Goal: Task Accomplishment & Management: Complete application form

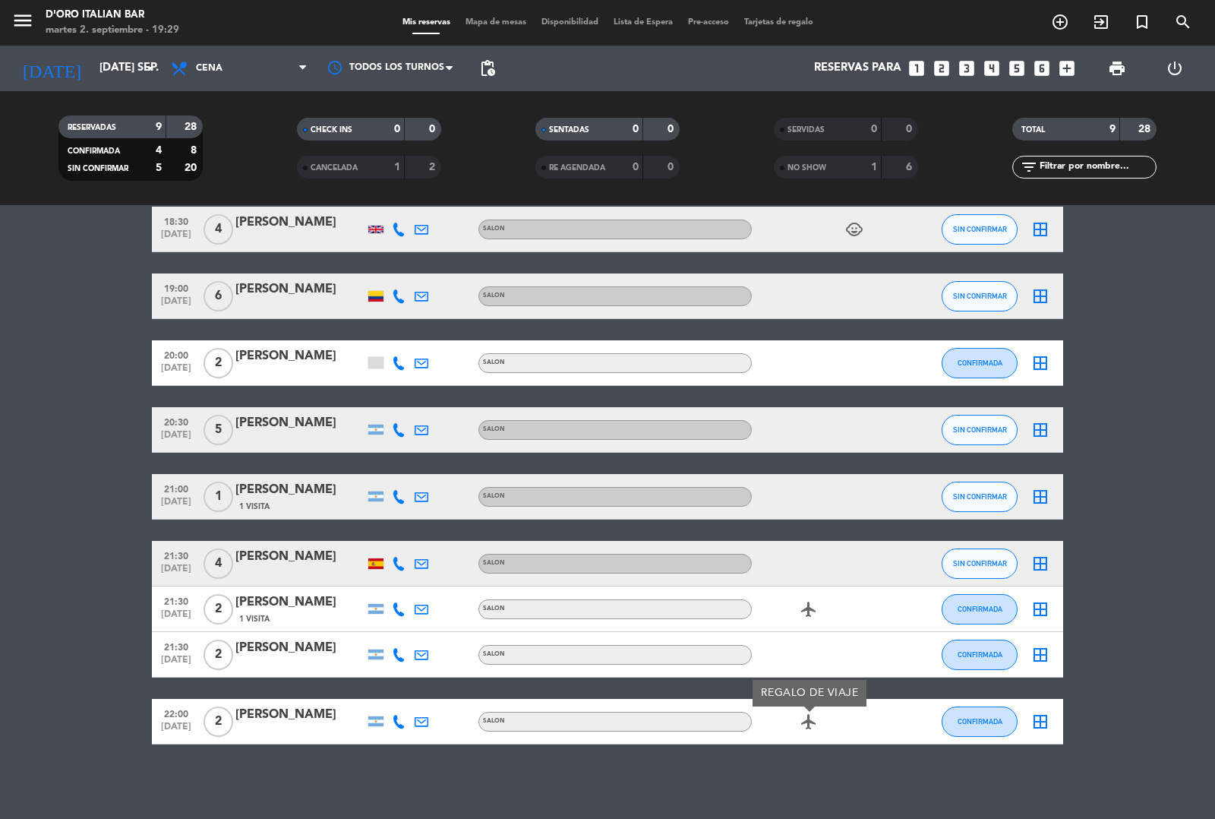
scroll to position [69, 0]
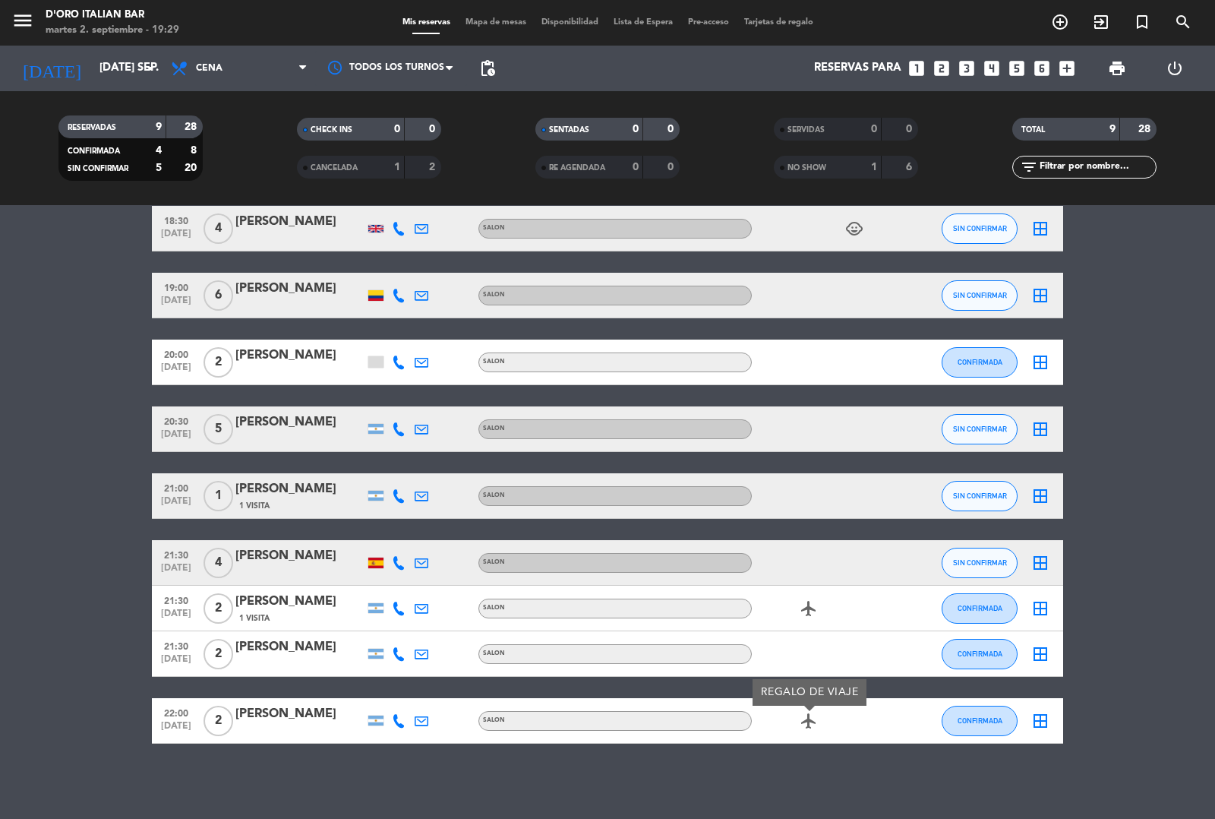
click at [710, 553] on div "SALON" at bounding box center [615, 563] width 273 height 20
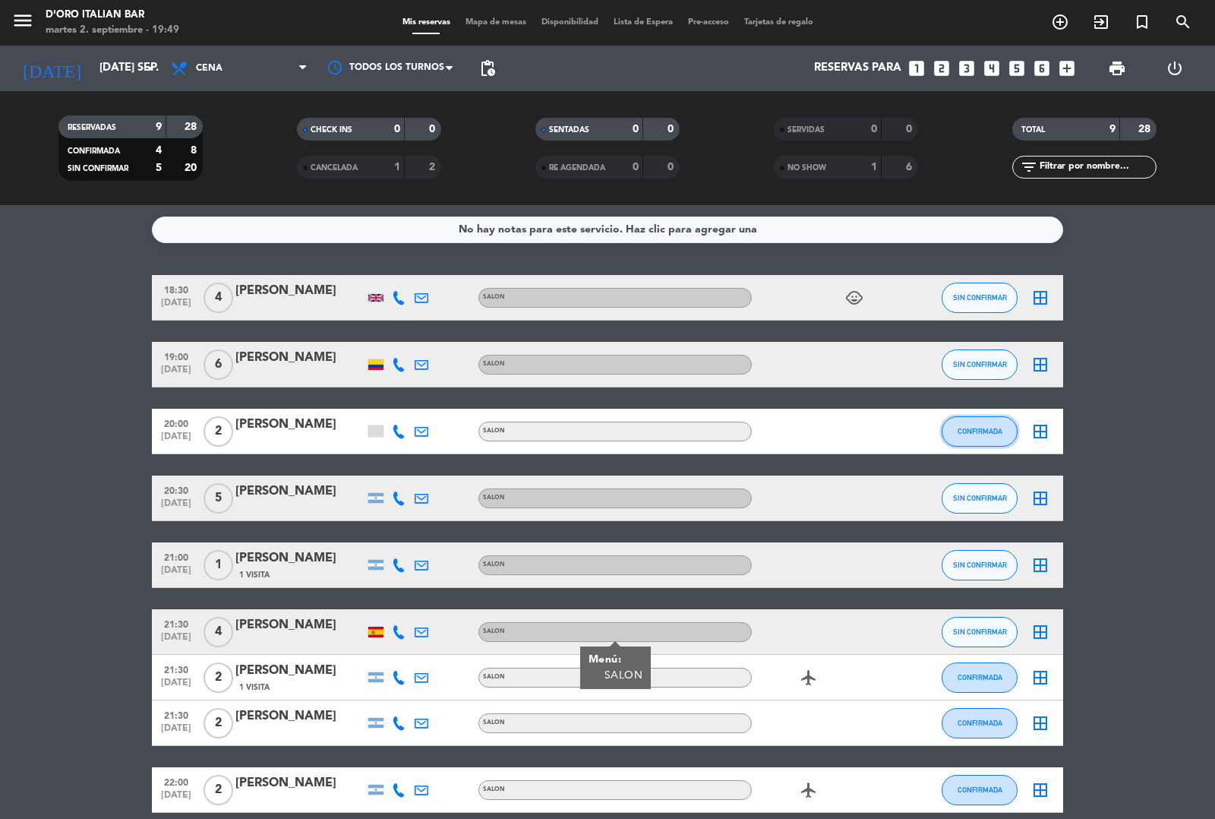
click at [975, 427] on span "CONFIRMADA" at bounding box center [980, 431] width 45 height 8
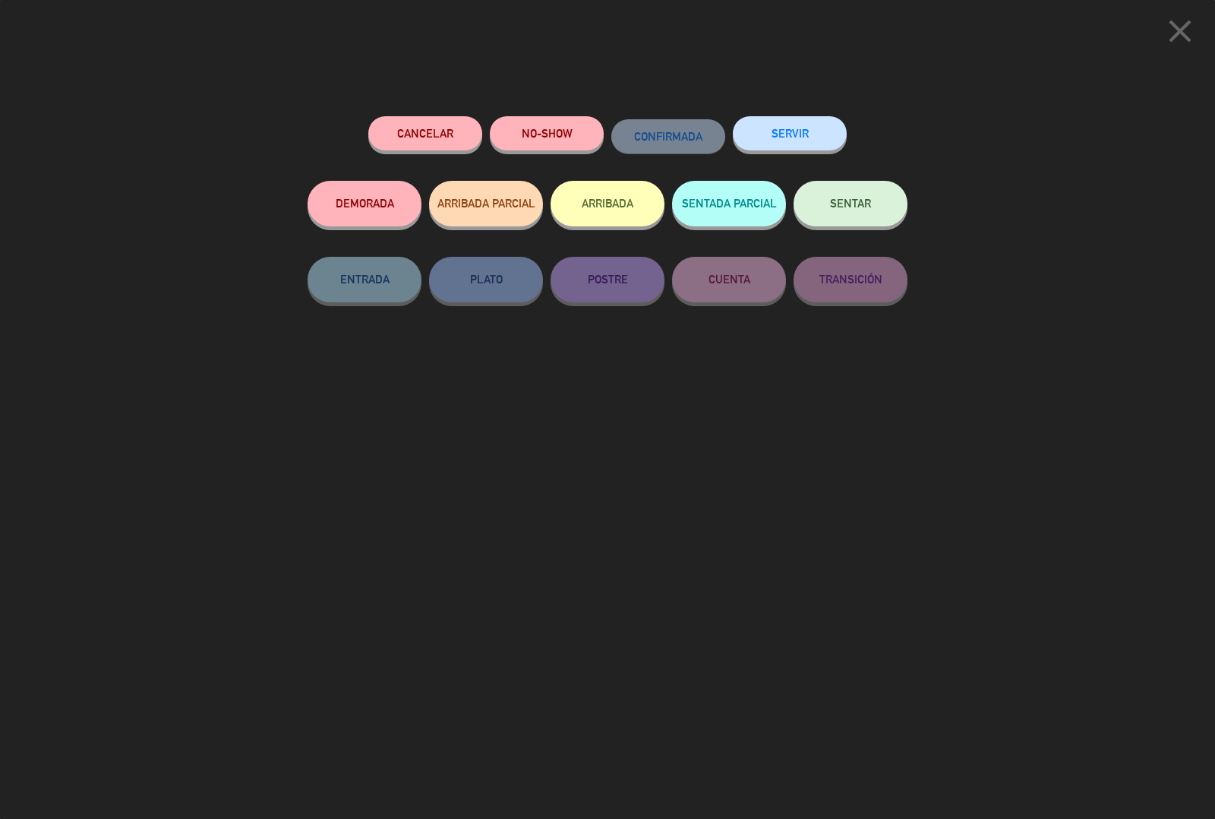
click at [608, 199] on button "ARRIBADA" at bounding box center [608, 204] width 114 height 46
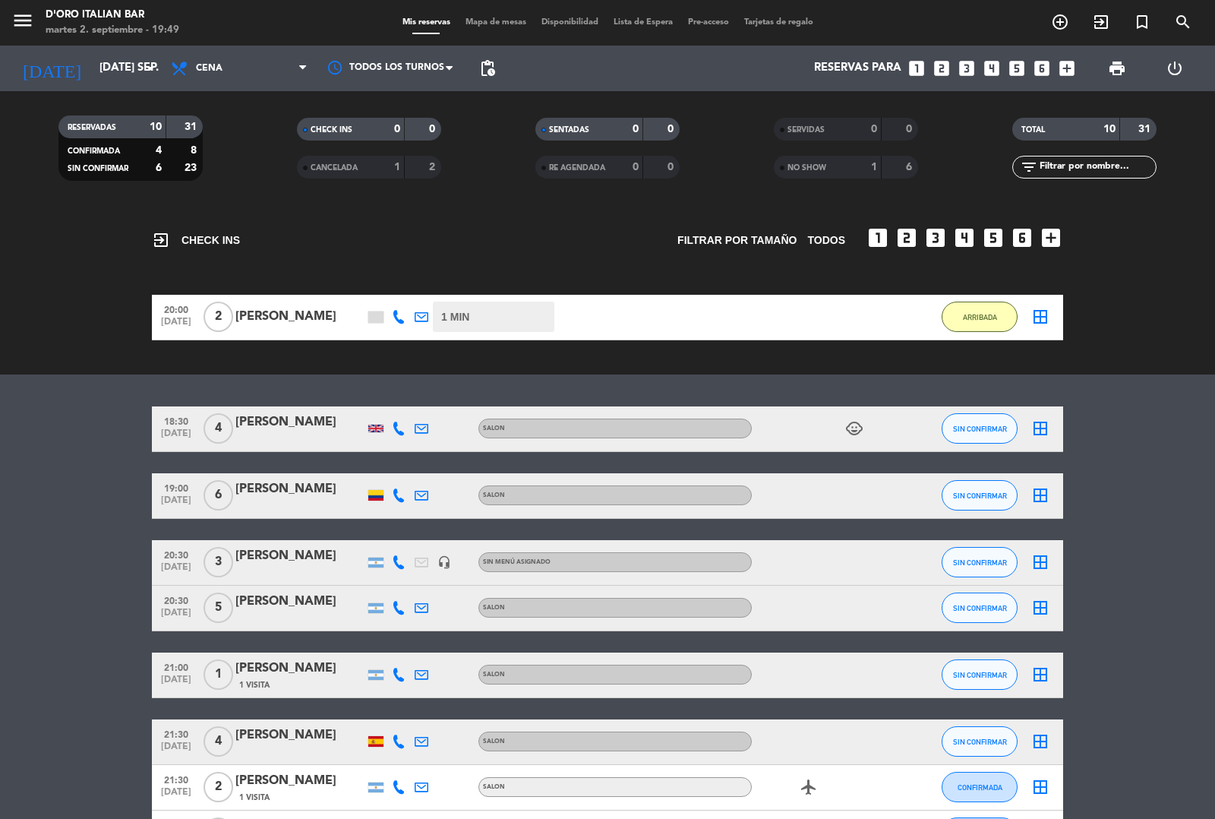
scroll to position [52, 0]
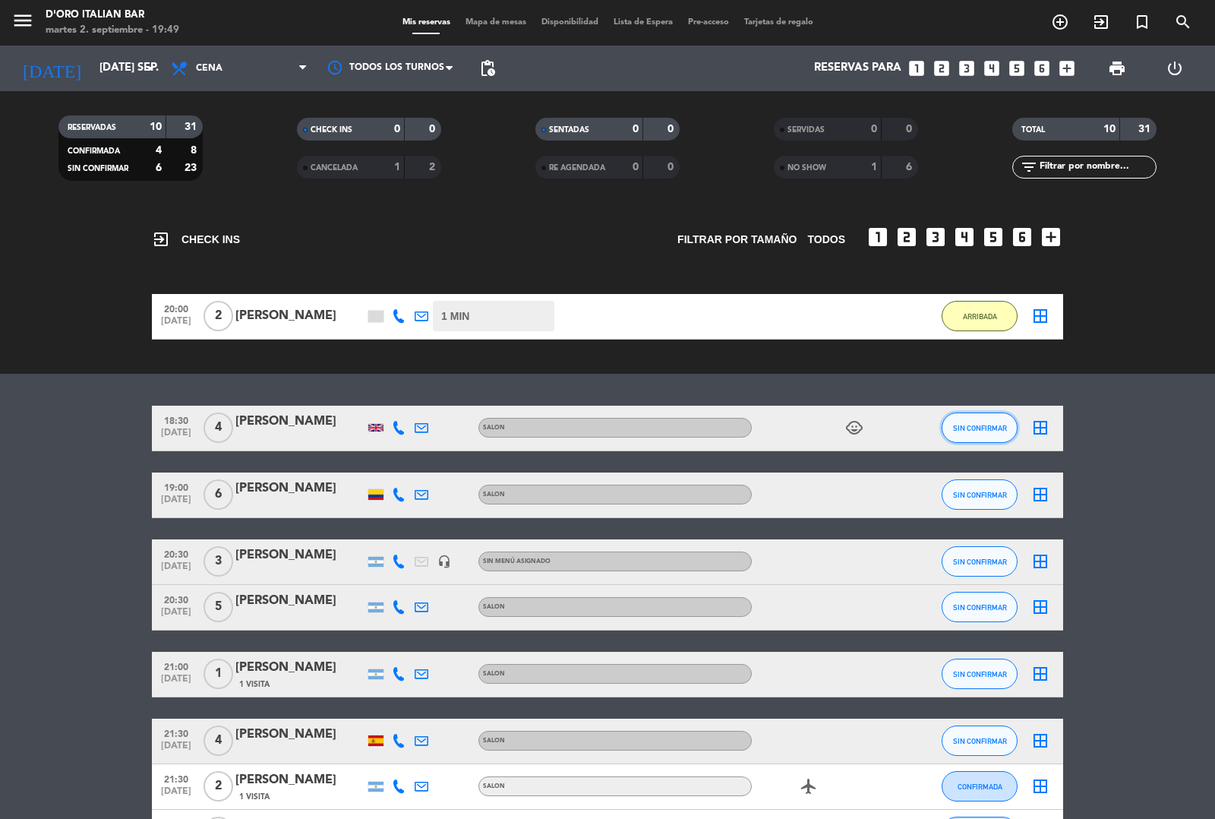
click at [984, 427] on span "SIN CONFIRMAR" at bounding box center [980, 428] width 54 height 8
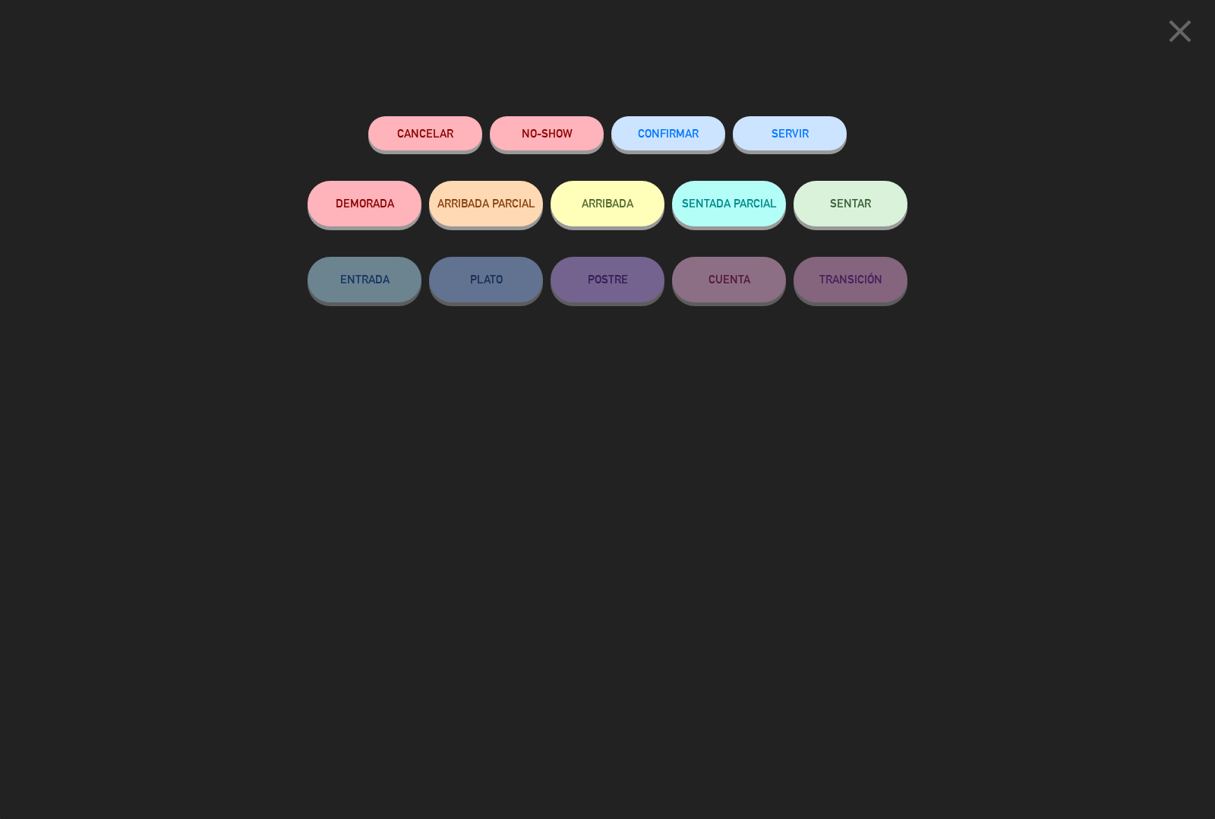
click at [447, 137] on button "Cancelar" at bounding box center [425, 133] width 114 height 34
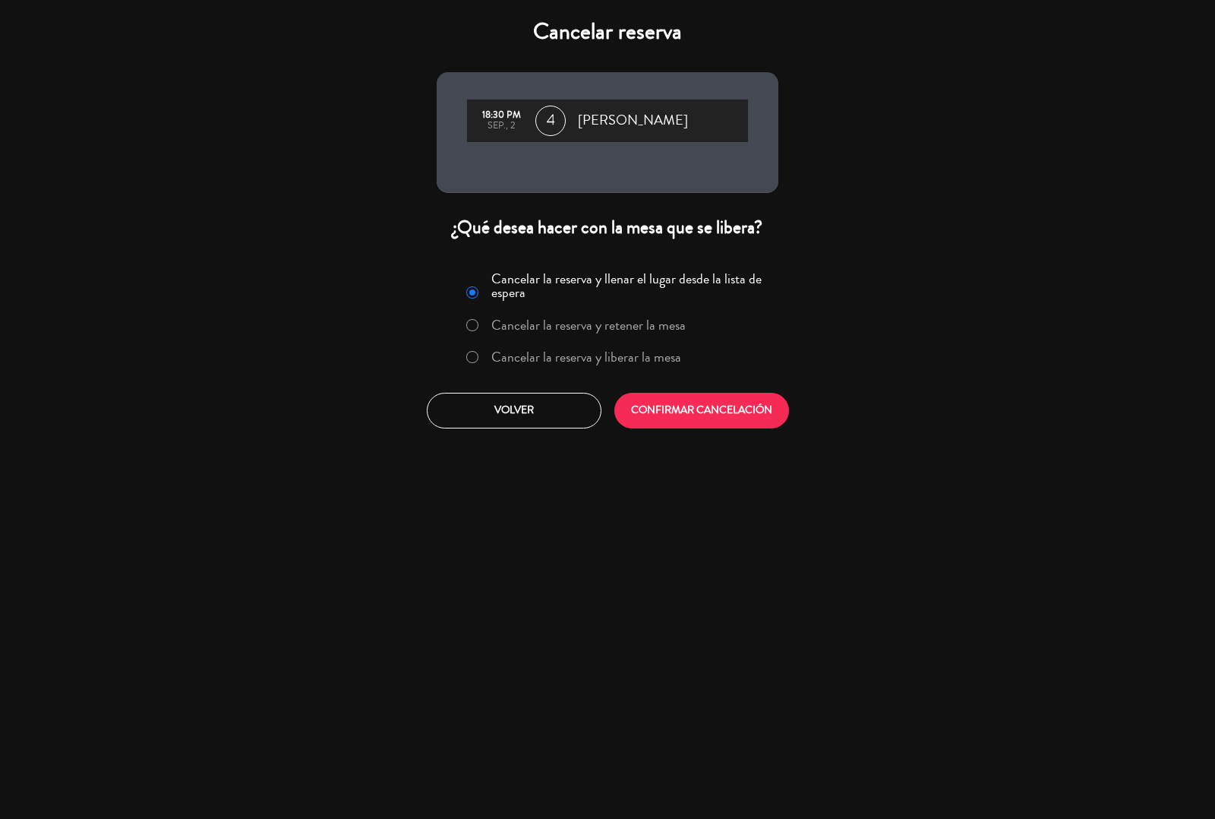
click at [730, 414] on button "CONFIRMAR CANCELACIÓN" at bounding box center [702, 411] width 175 height 36
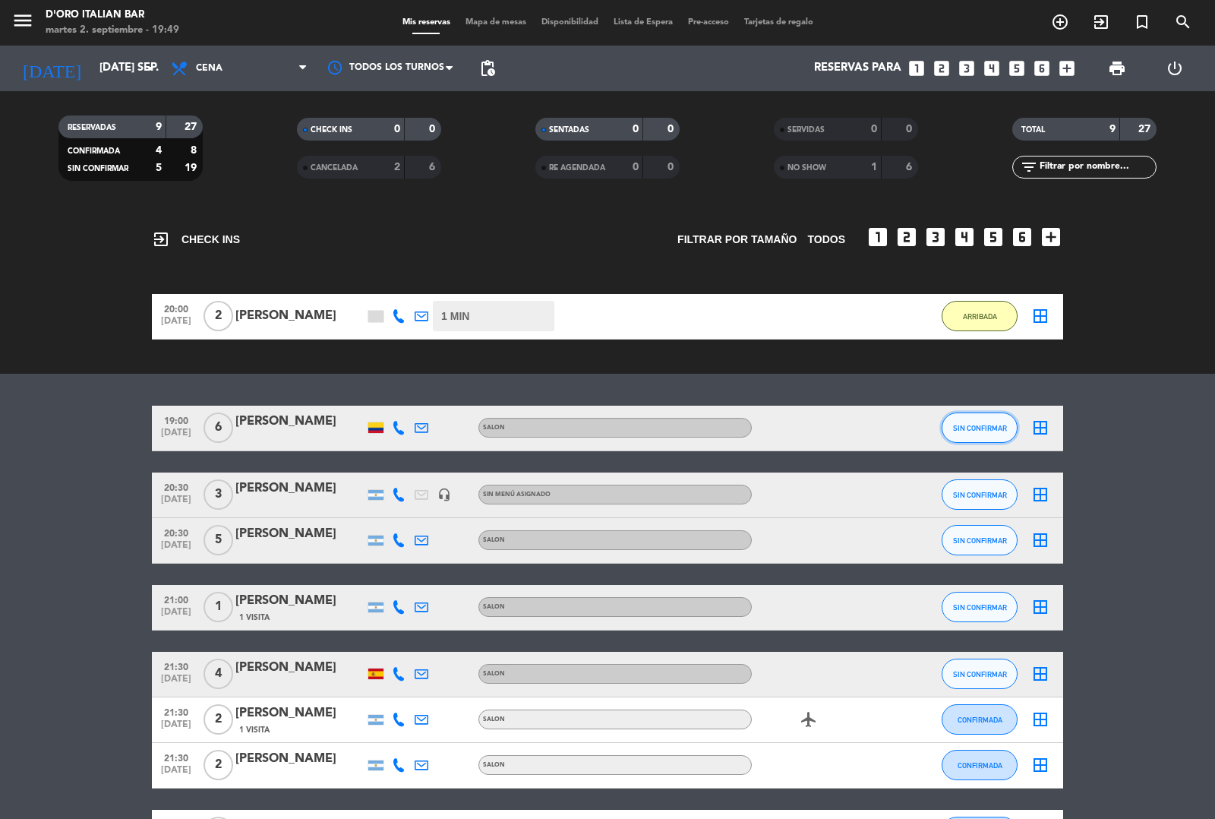
click at [1001, 420] on button "SIN CONFIRMAR" at bounding box center [980, 427] width 76 height 30
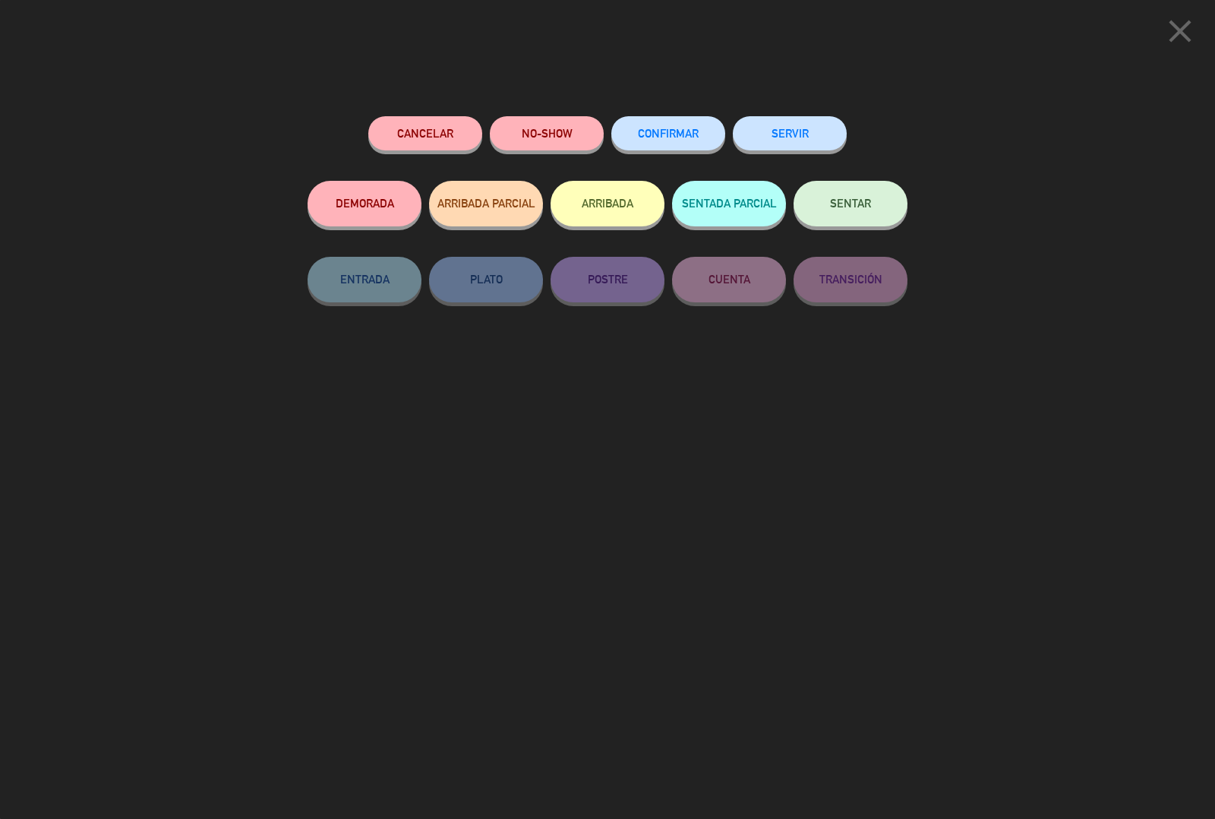
click at [445, 131] on button "Cancelar" at bounding box center [425, 133] width 114 height 34
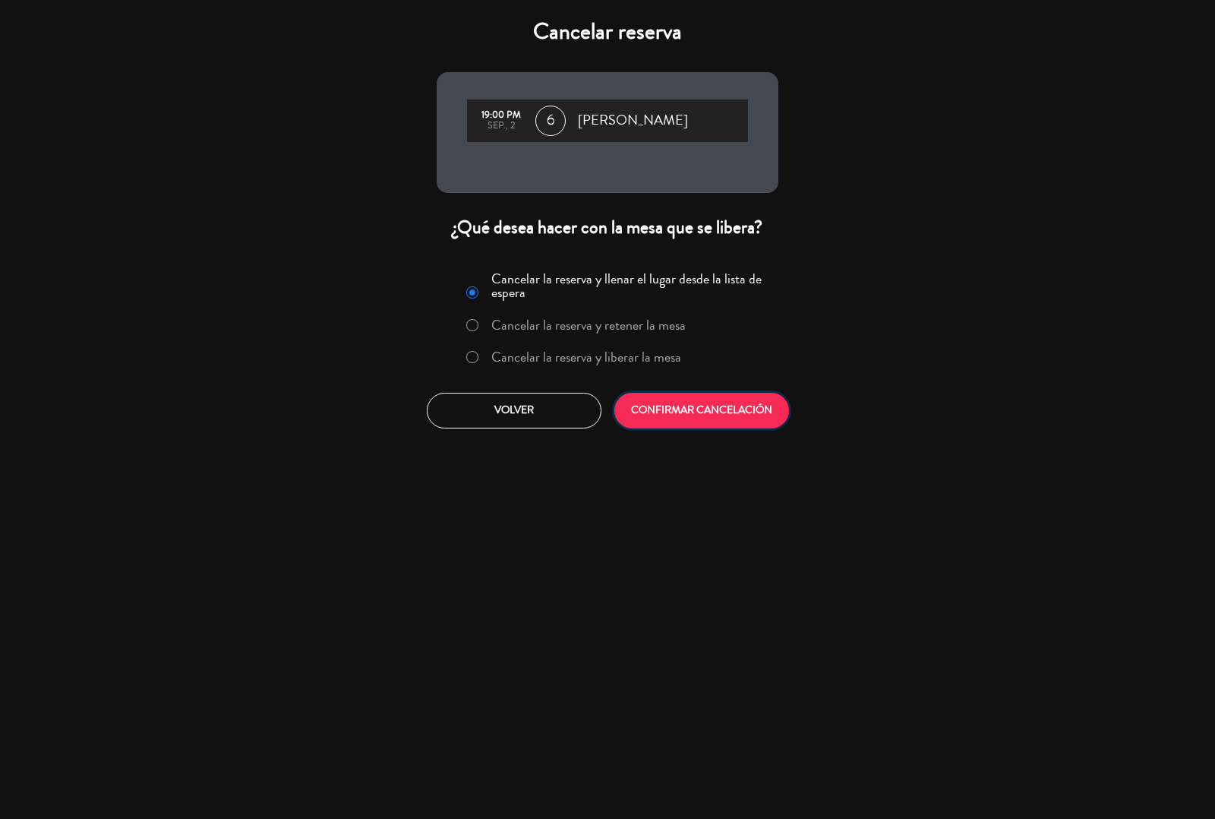
click at [697, 399] on button "CONFIRMAR CANCELACIÓN" at bounding box center [702, 411] width 175 height 36
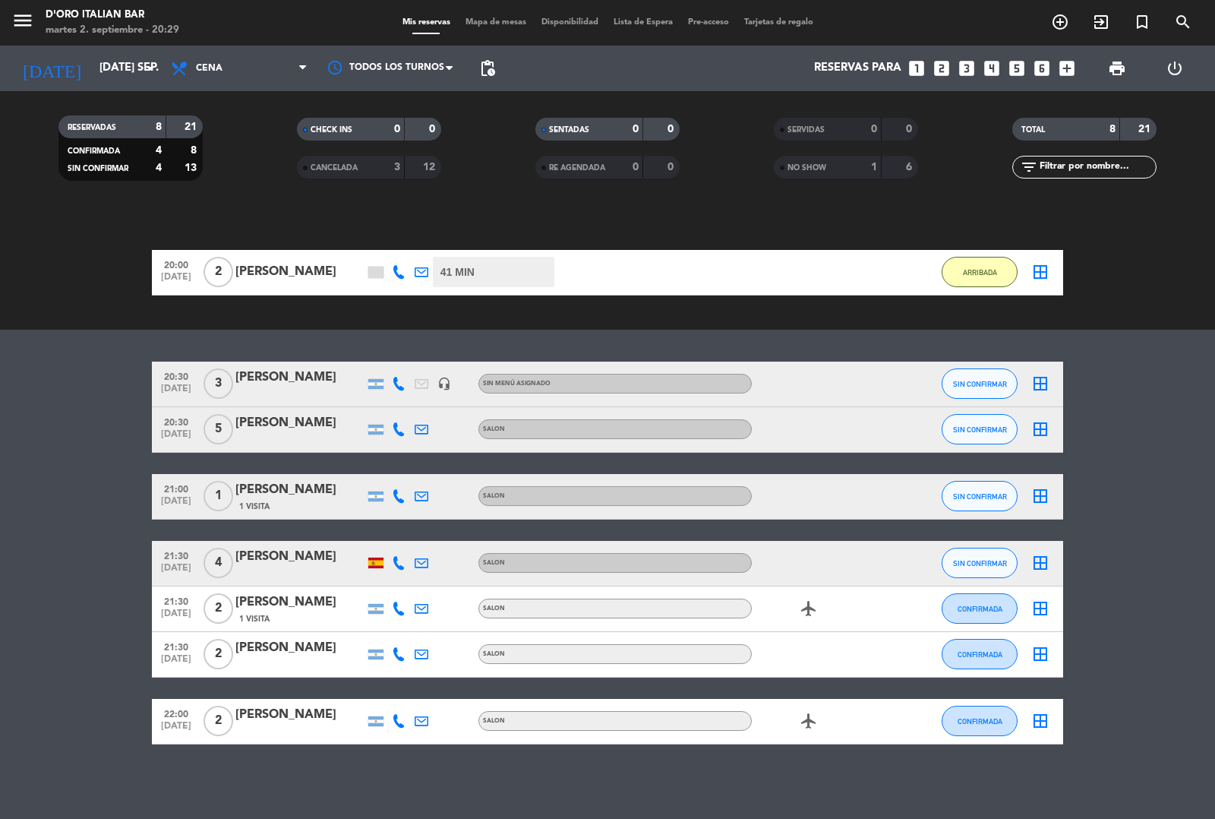
scroll to position [93, 0]
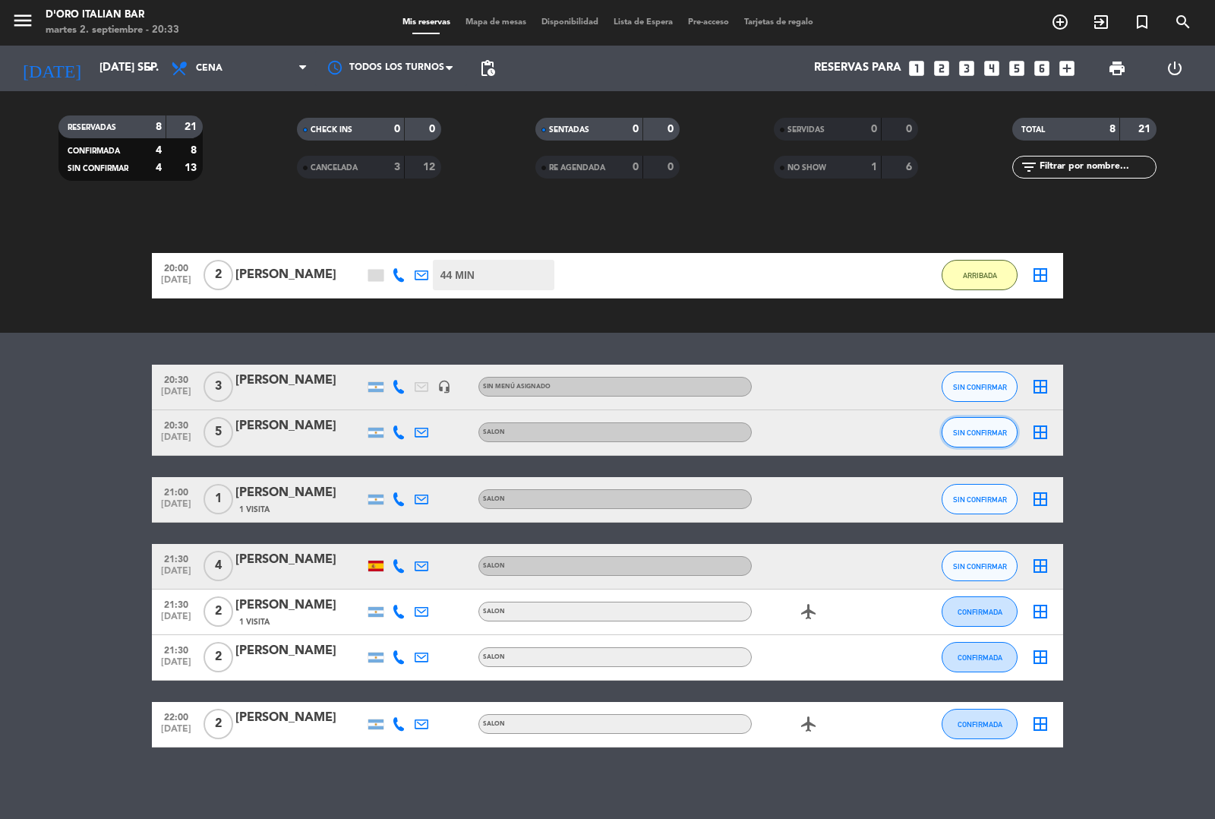
click at [975, 431] on span "SIN CONFIRMAR" at bounding box center [980, 432] width 54 height 8
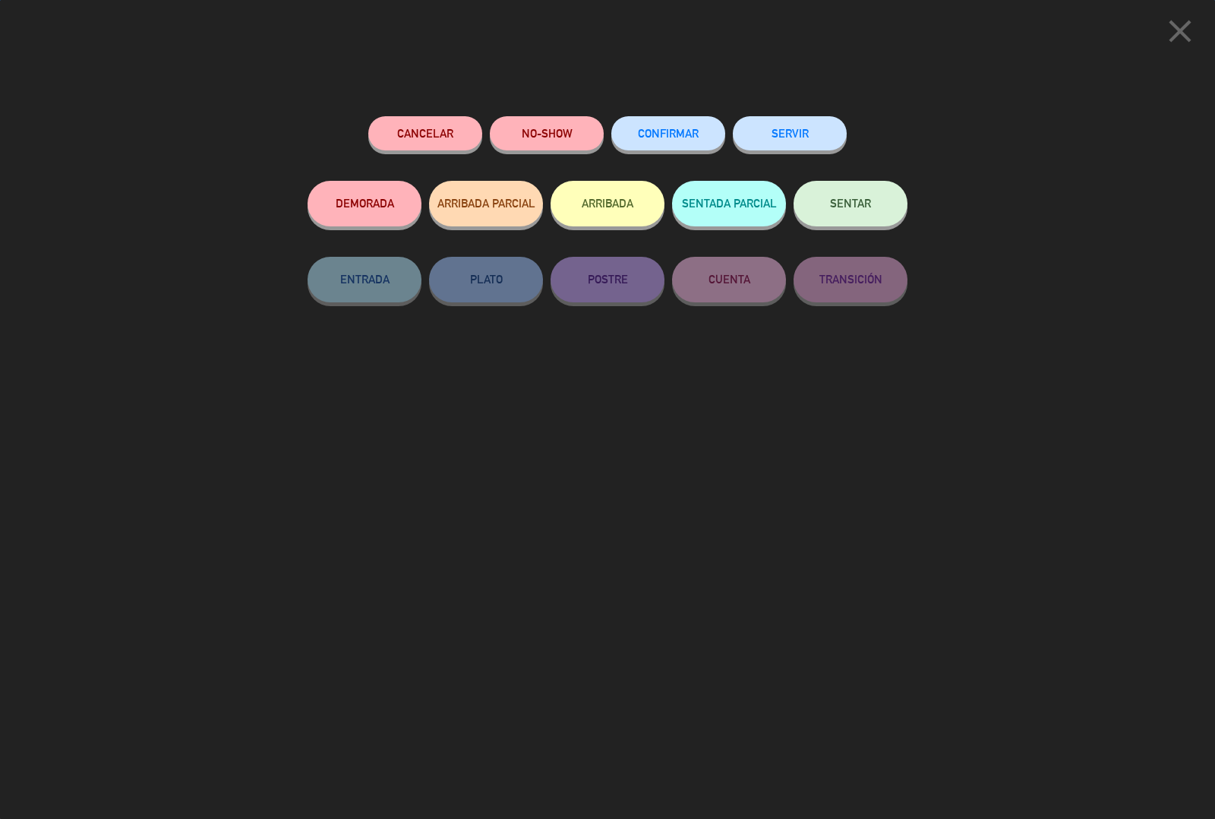
click at [605, 207] on button "ARRIBADA" at bounding box center [608, 204] width 114 height 46
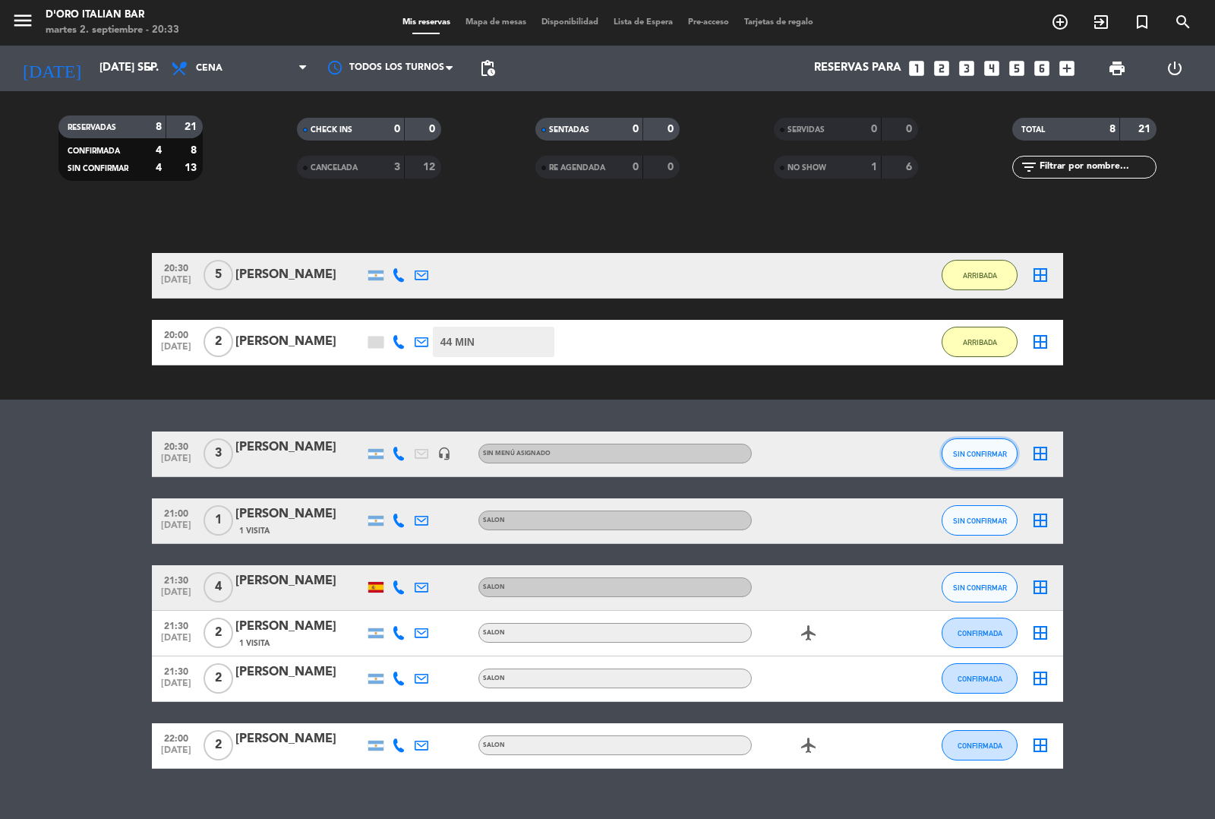
click at [972, 450] on span "SIN CONFIRMAR" at bounding box center [980, 454] width 54 height 8
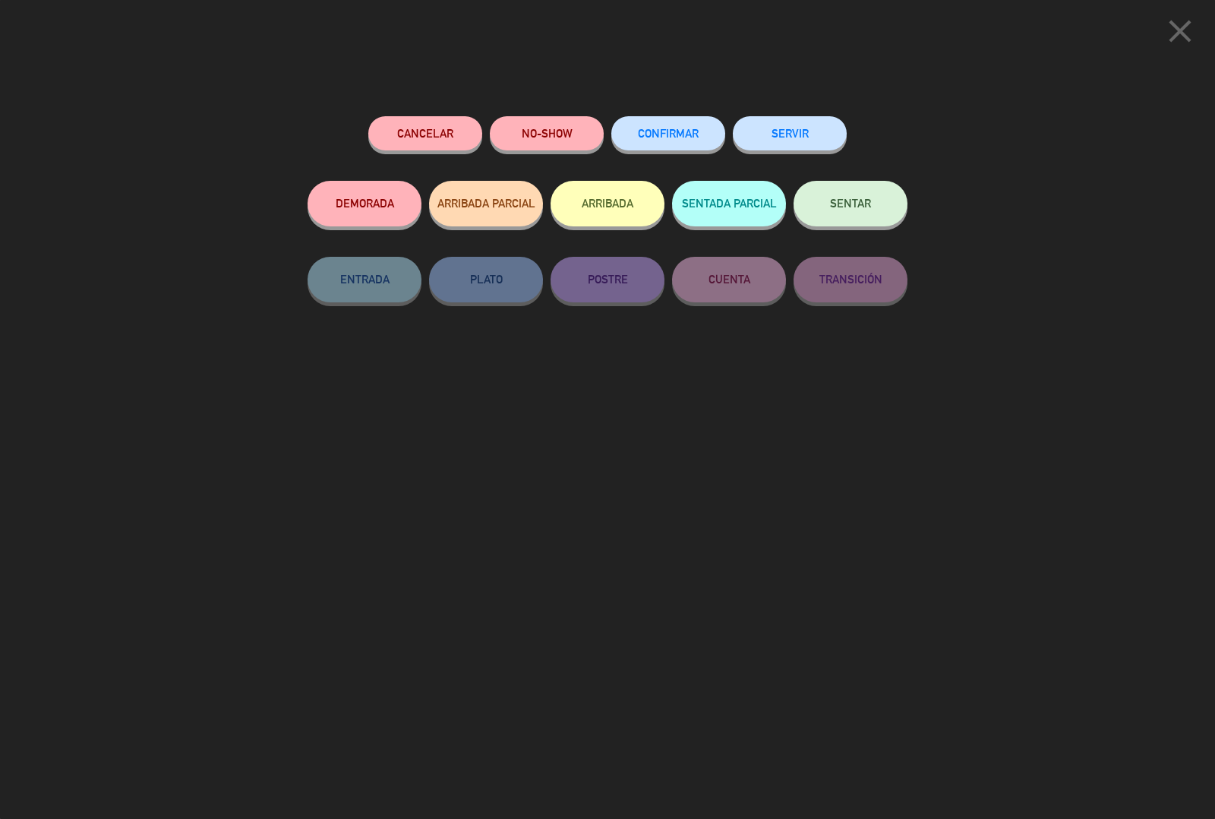
click at [604, 207] on button "ARRIBADA" at bounding box center [608, 204] width 114 height 46
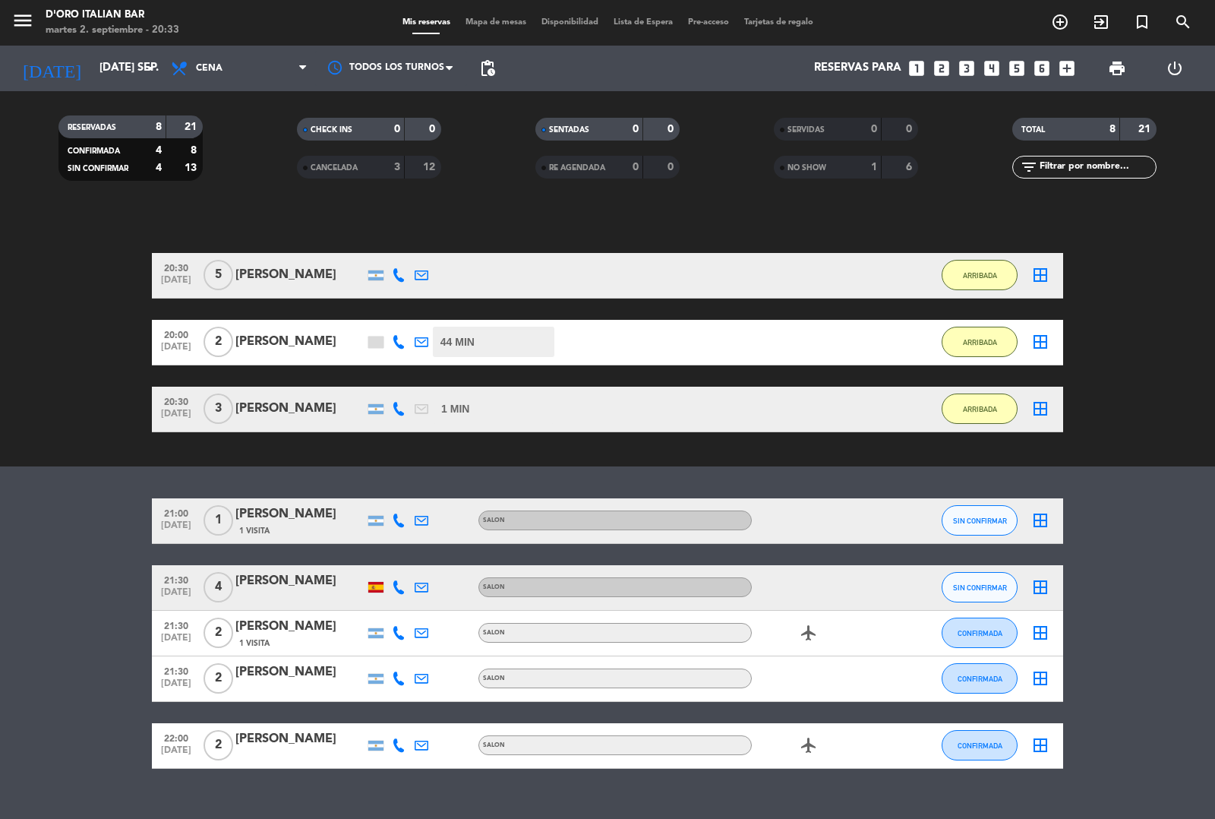
scroll to position [116, 0]
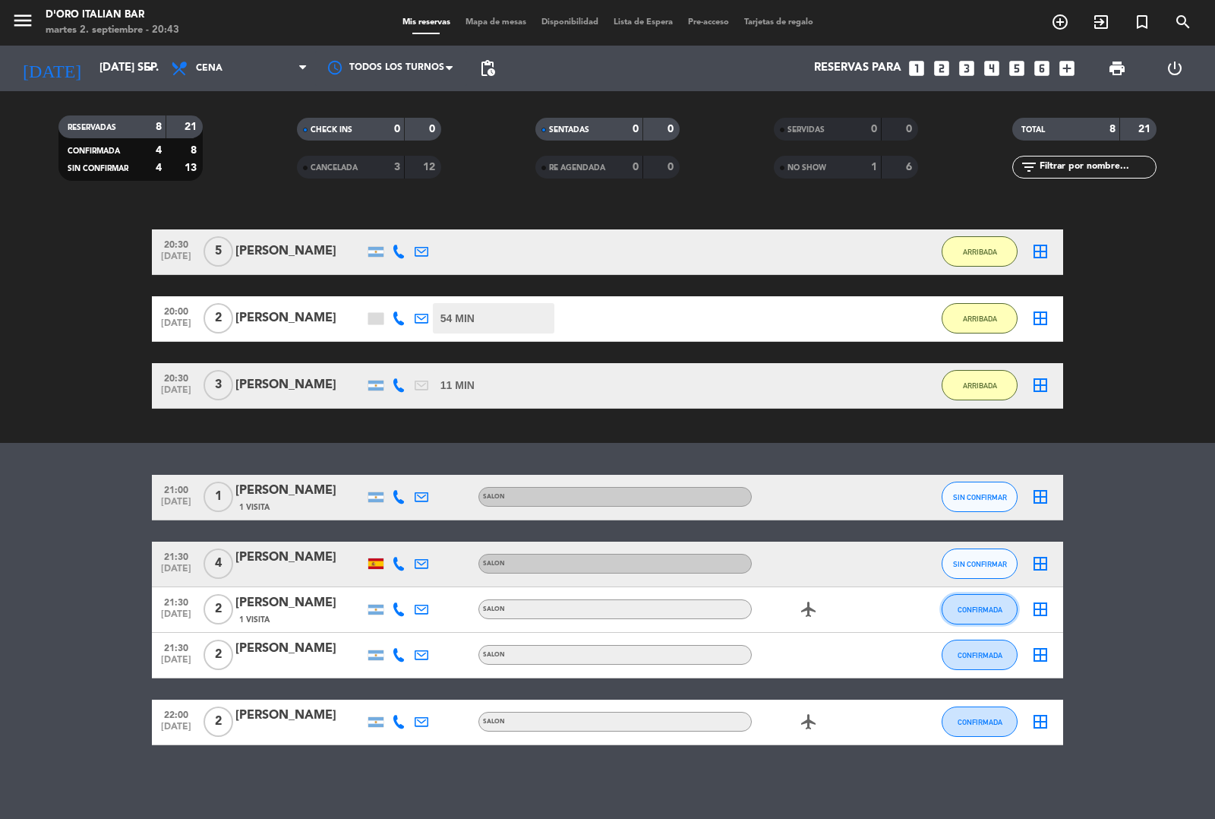
click at [981, 608] on span "CONFIRMADA" at bounding box center [980, 609] width 45 height 8
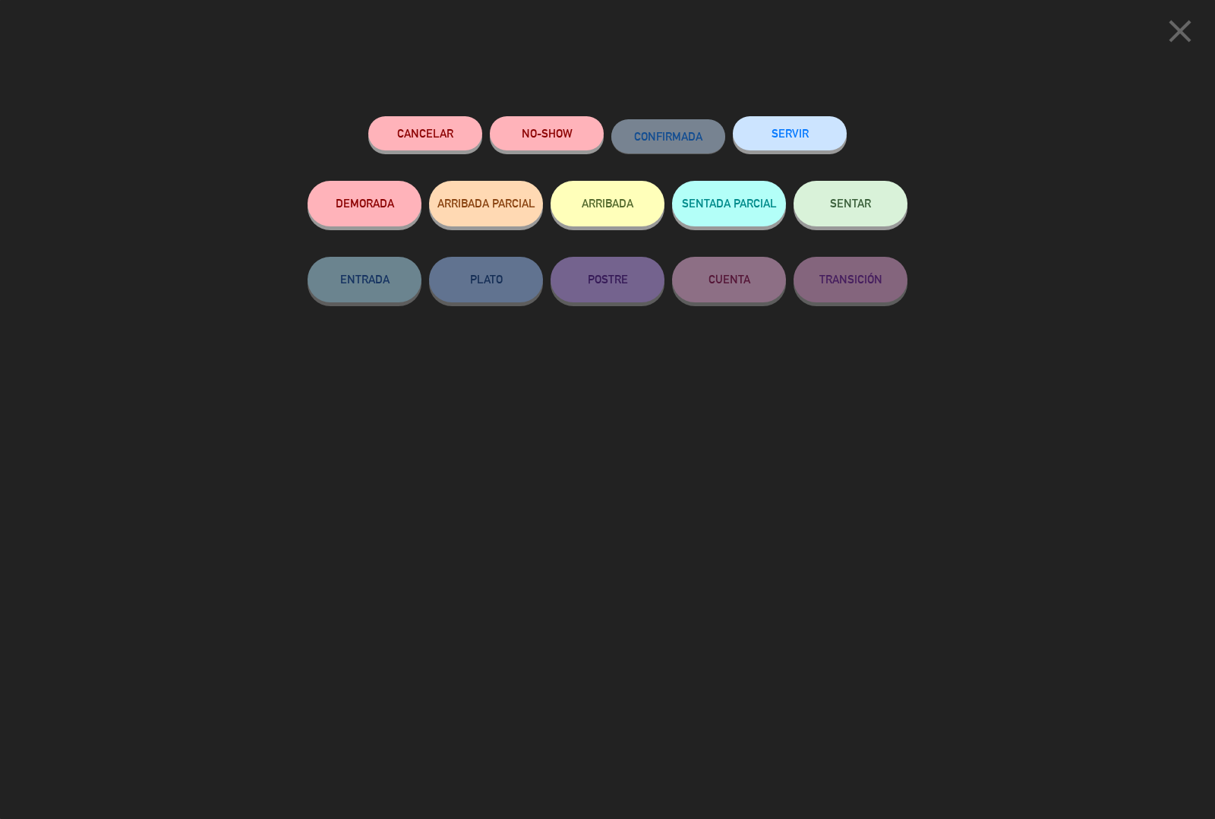
click at [597, 206] on button "ARRIBADA" at bounding box center [608, 204] width 114 height 46
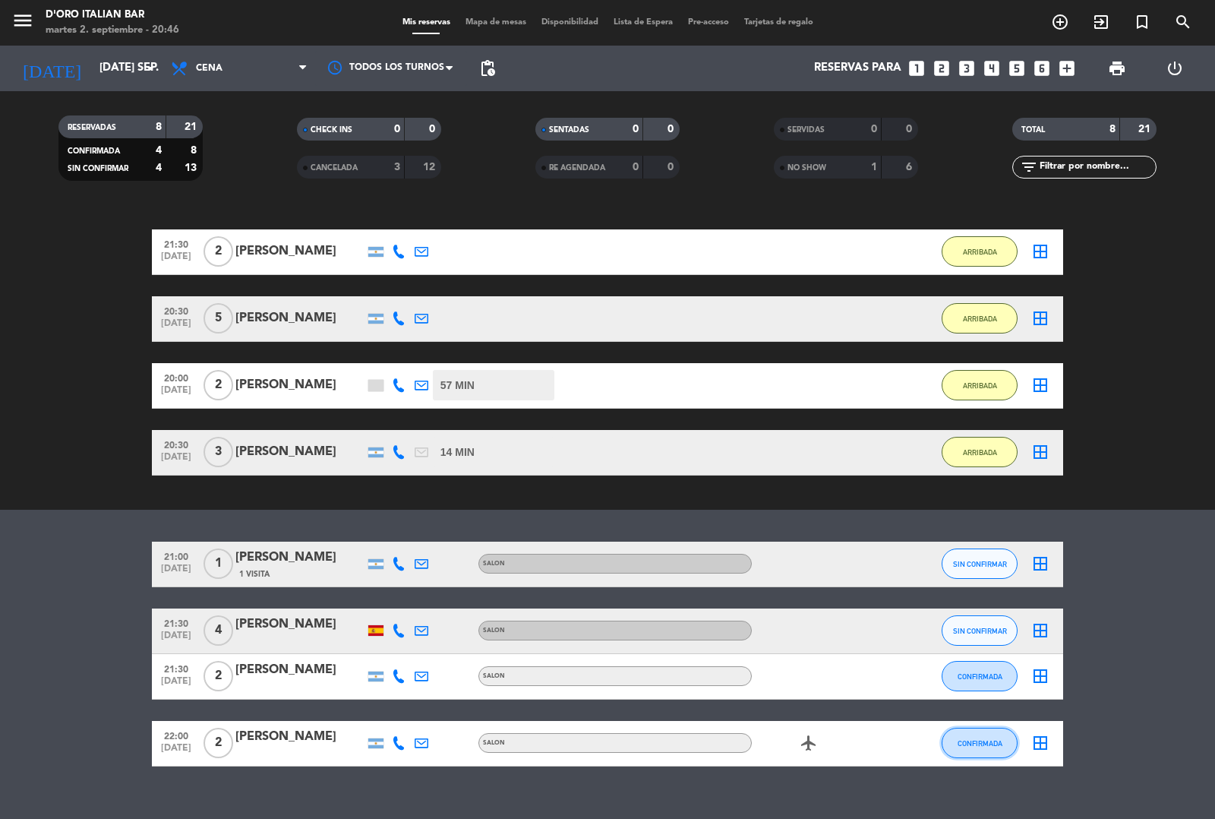
click at [968, 750] on button "CONFIRMADA" at bounding box center [980, 743] width 76 height 30
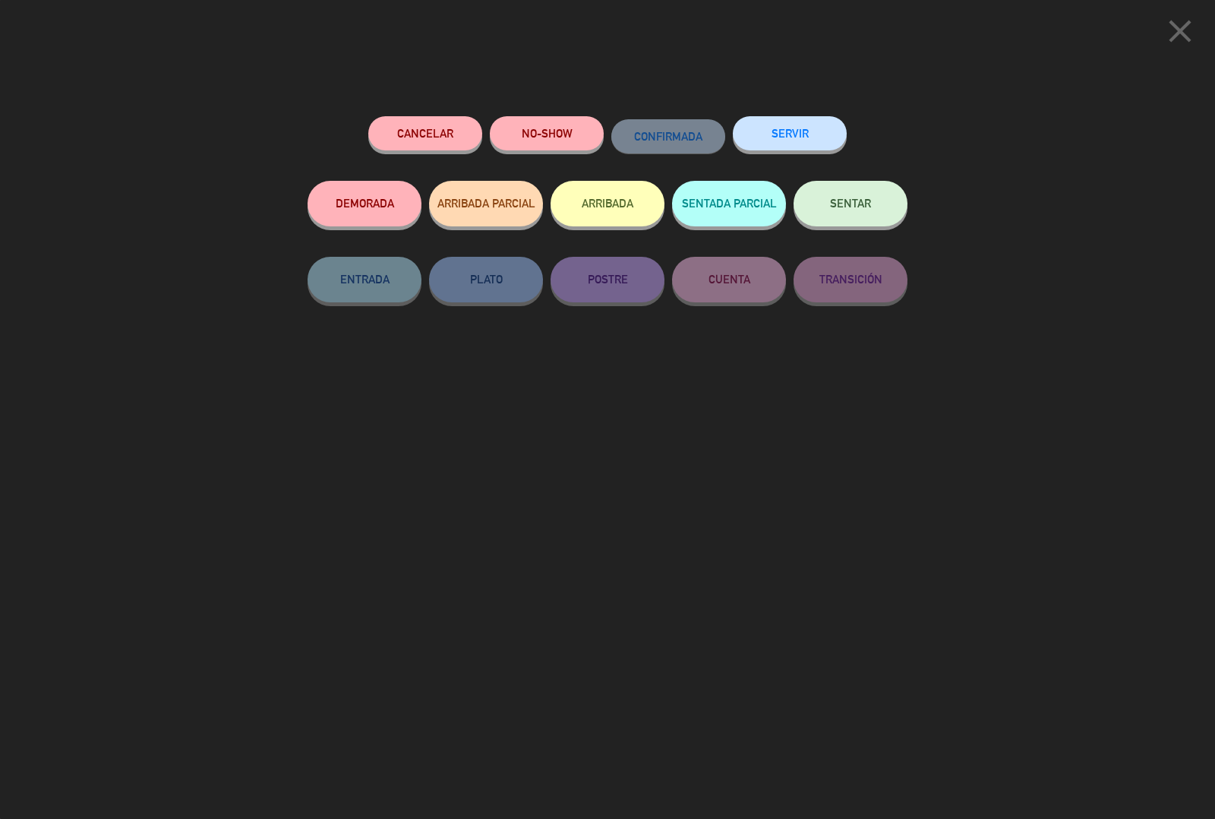
click at [609, 207] on button "ARRIBADA" at bounding box center [608, 204] width 114 height 46
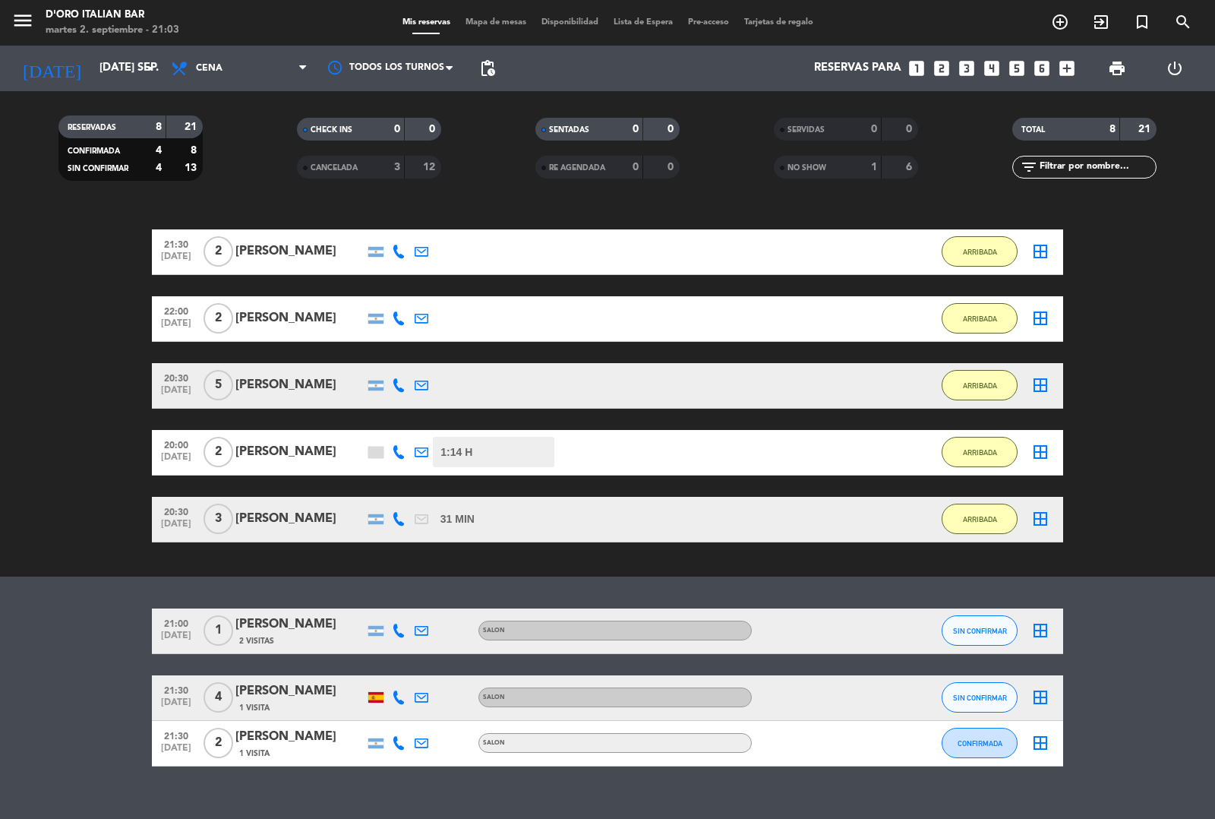
click at [935, 69] on icon "looks_two" at bounding box center [942, 68] width 20 height 20
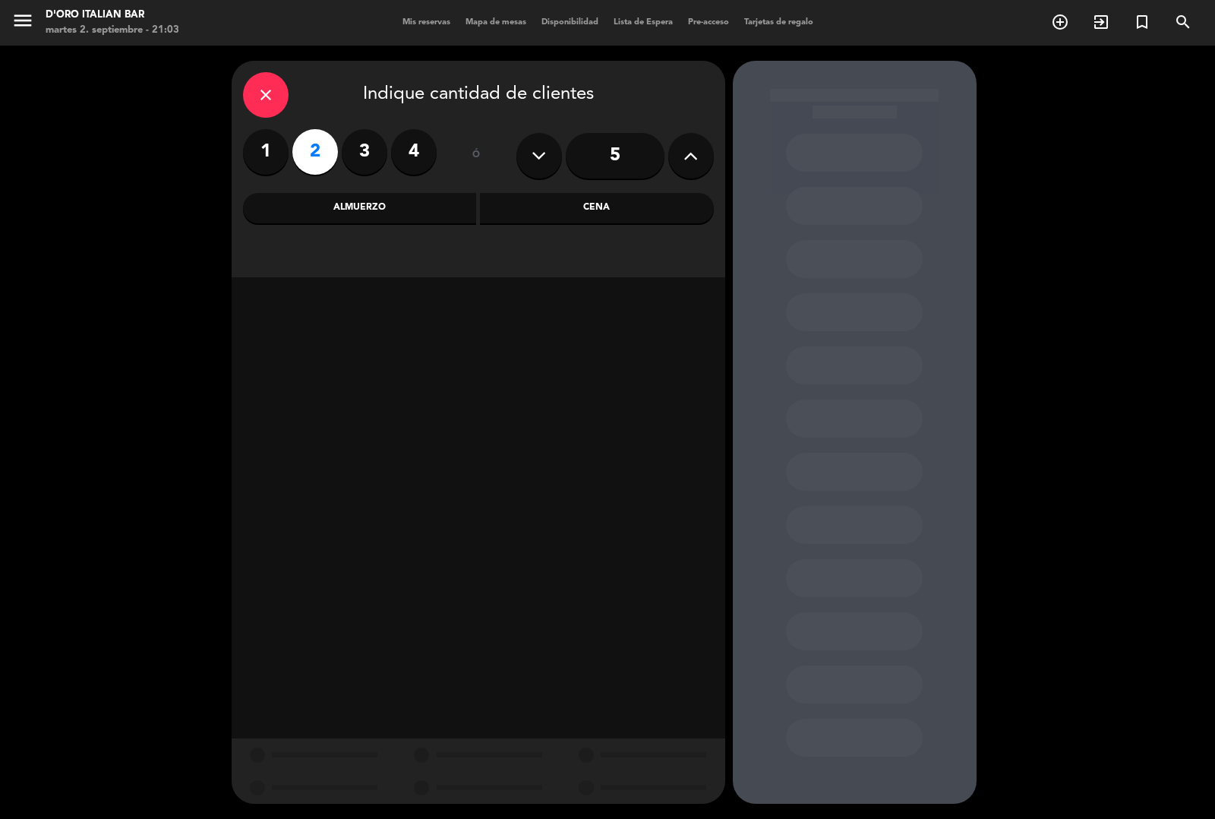
click at [661, 207] on div "Cena" at bounding box center [597, 208] width 234 height 30
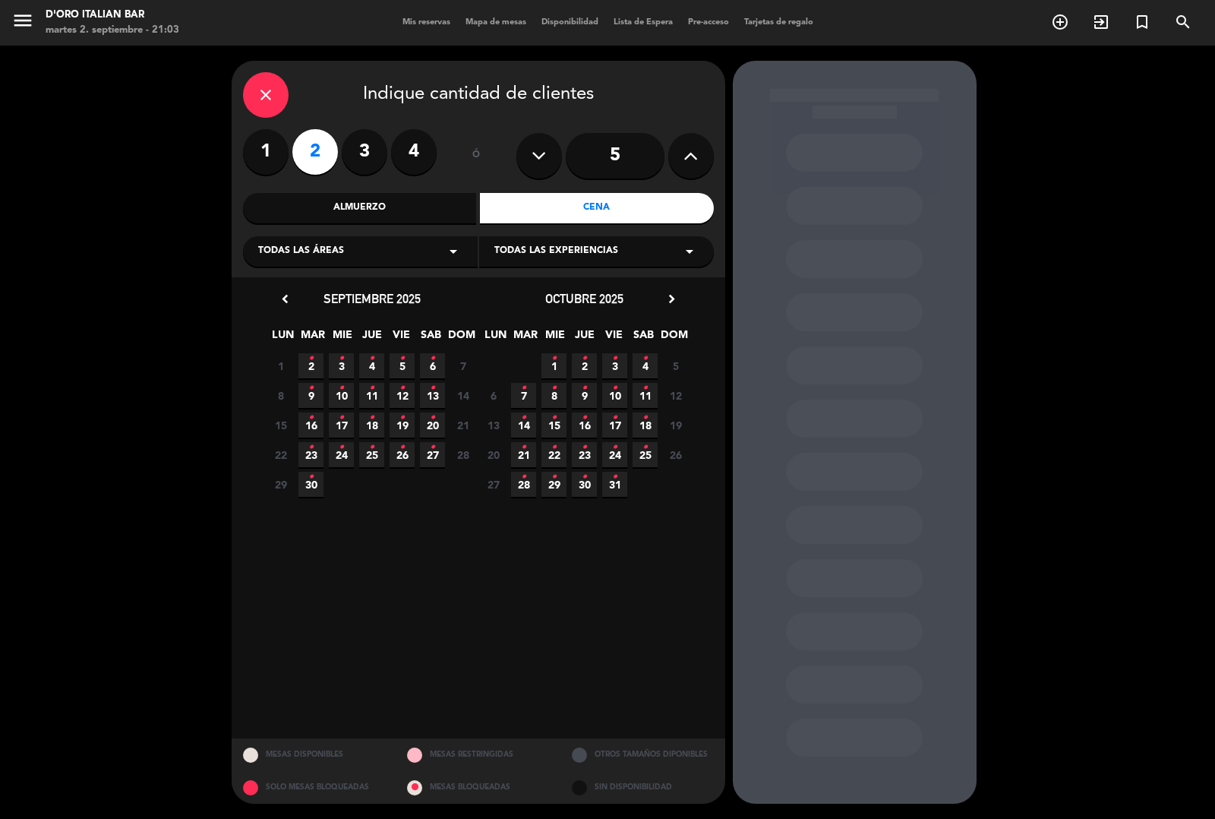
click at [310, 365] on icon "•" at bounding box center [310, 358] width 5 height 24
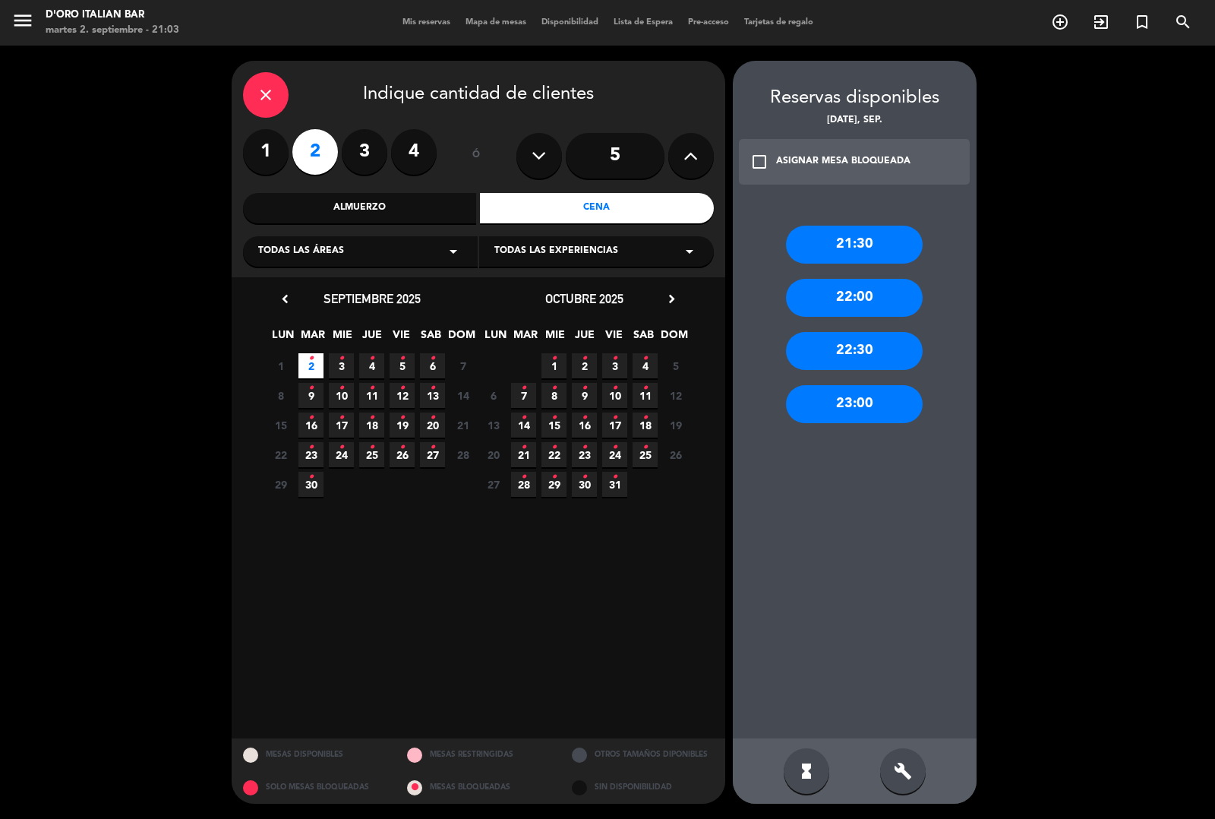
click at [870, 245] on div "21:30" at bounding box center [854, 245] width 137 height 38
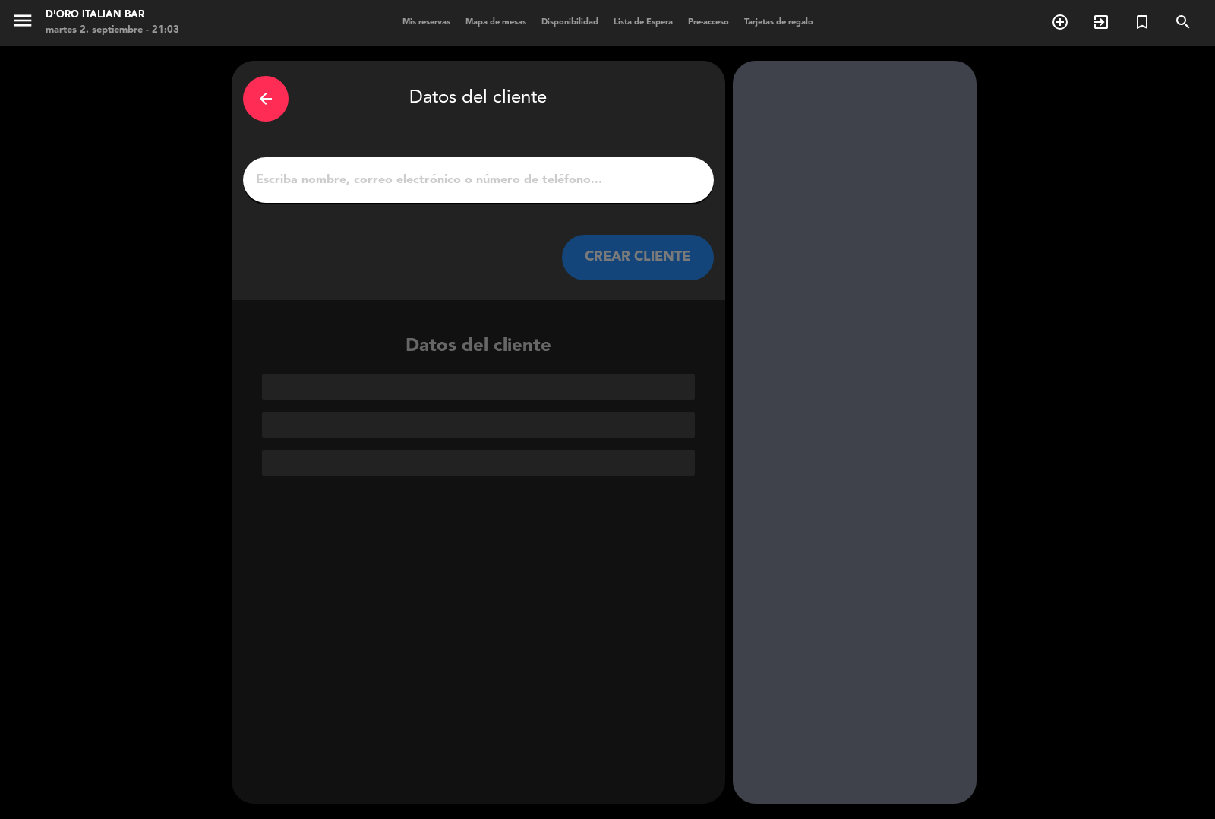
click at [620, 185] on input "1" at bounding box center [478, 179] width 448 height 21
click at [504, 176] on input "1" at bounding box center [478, 179] width 448 height 21
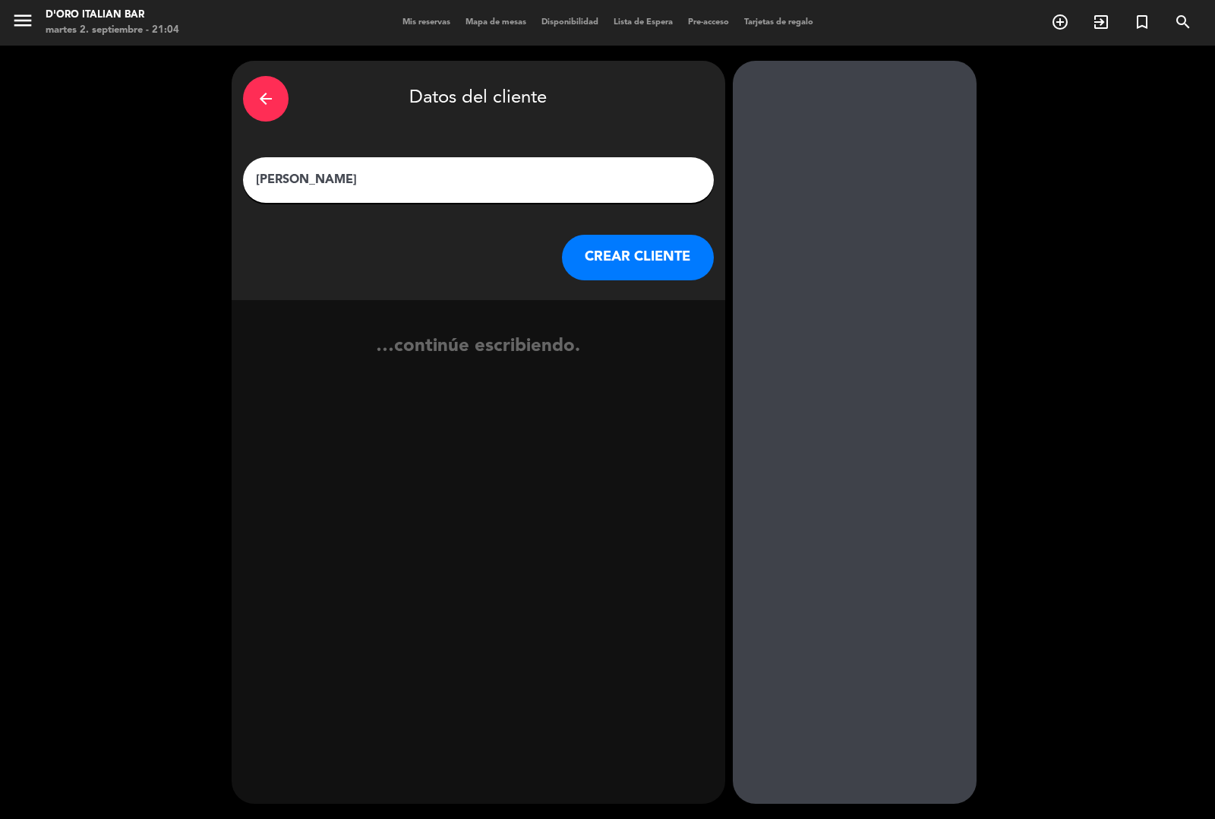
type input "[PERSON_NAME]"
click at [631, 247] on button "CREAR CLIENTE" at bounding box center [638, 258] width 152 height 46
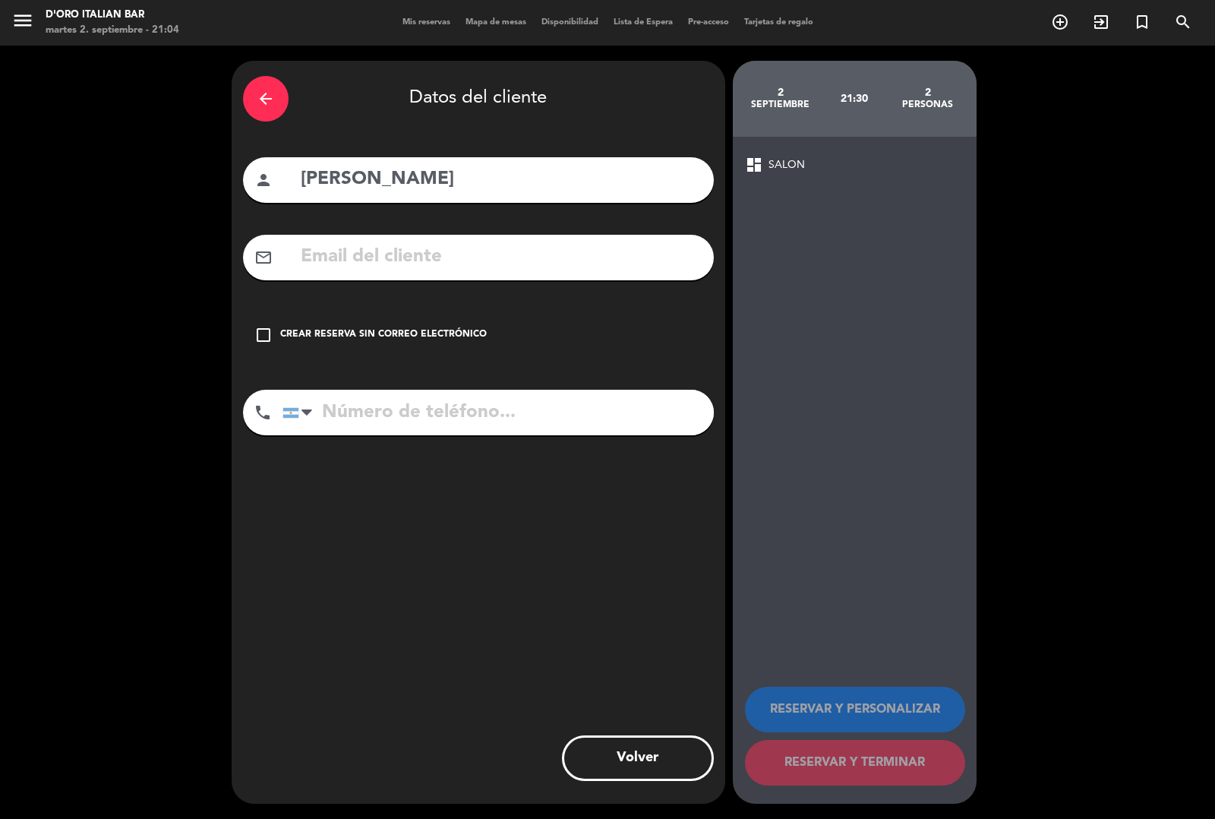
click at [420, 333] on div "Crear reserva sin correo electrónico" at bounding box center [383, 334] width 207 height 15
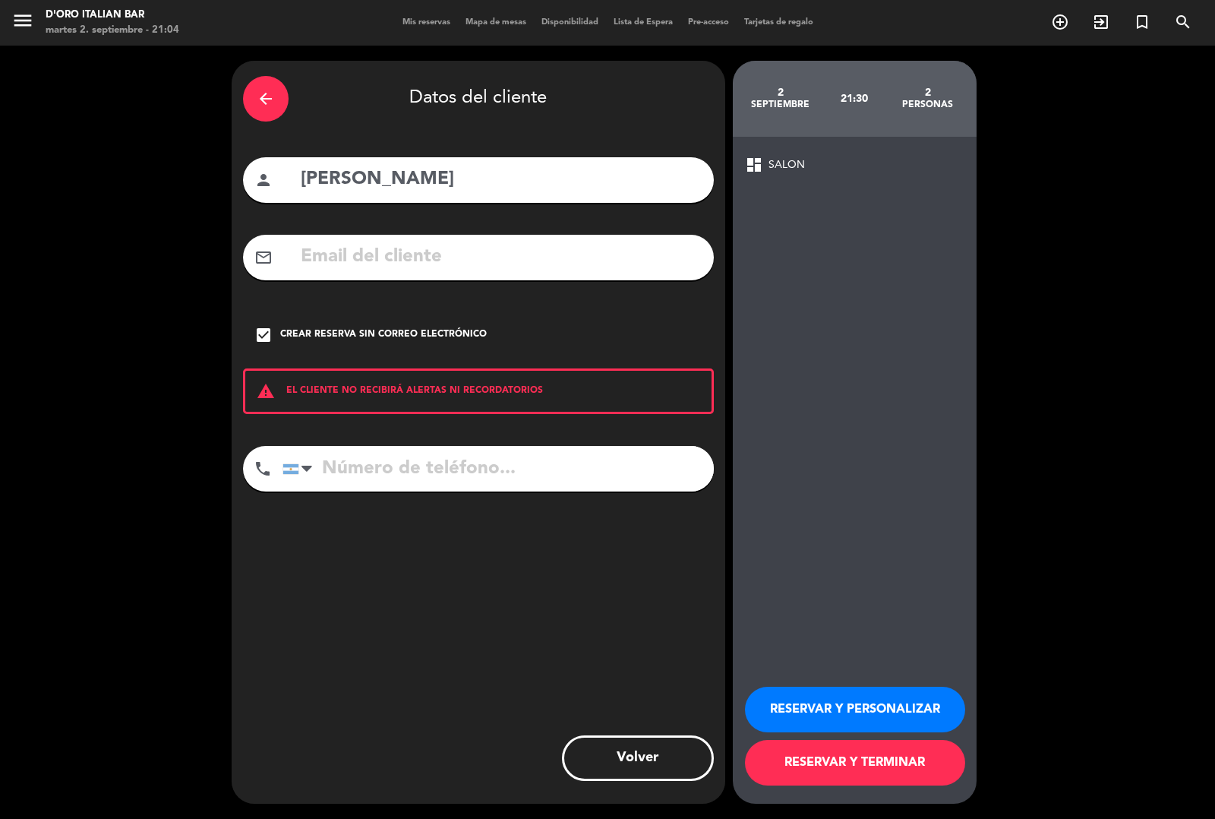
click at [557, 194] on input "[PERSON_NAME]" at bounding box center [500, 179] width 403 height 31
type input "[PERSON_NAME] (Sofitel)"
click at [833, 761] on button "RESERVAR Y TERMINAR" at bounding box center [855, 763] width 220 height 46
